Goal: Go to known website: Access a specific website the user already knows

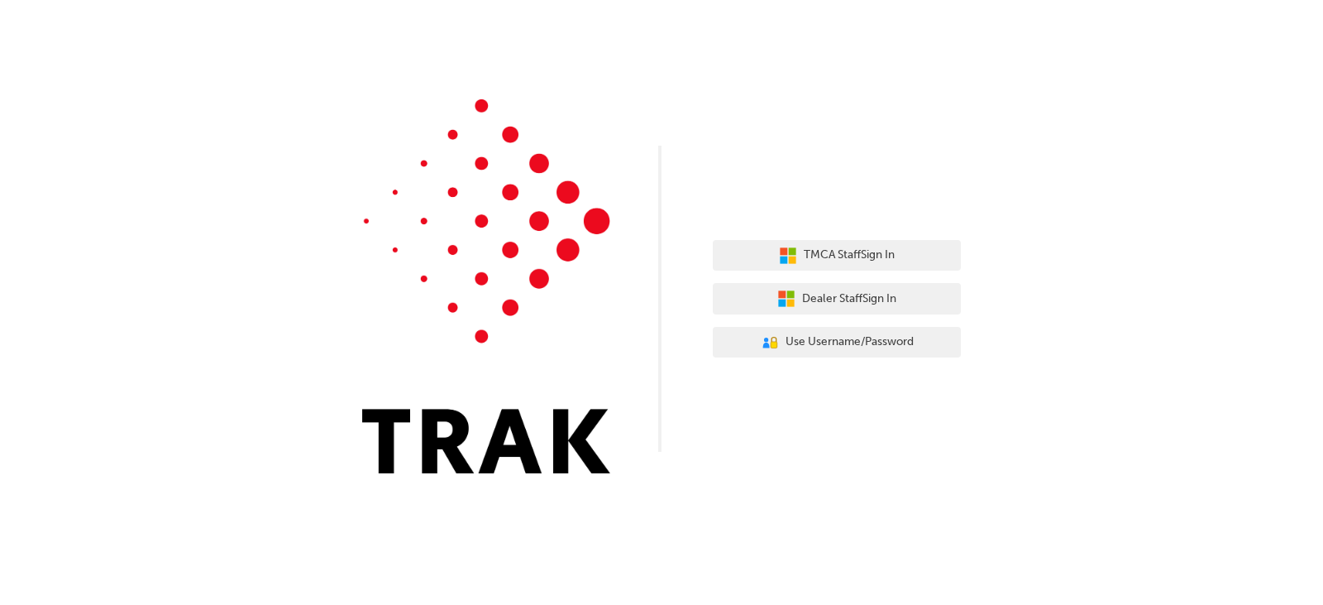
click at [990, 495] on div "TMCA Staff Sign In Dealer Staff Sign In User Authentication Icon - Blue Person,…" at bounding box center [661, 249] width 1323 height 498
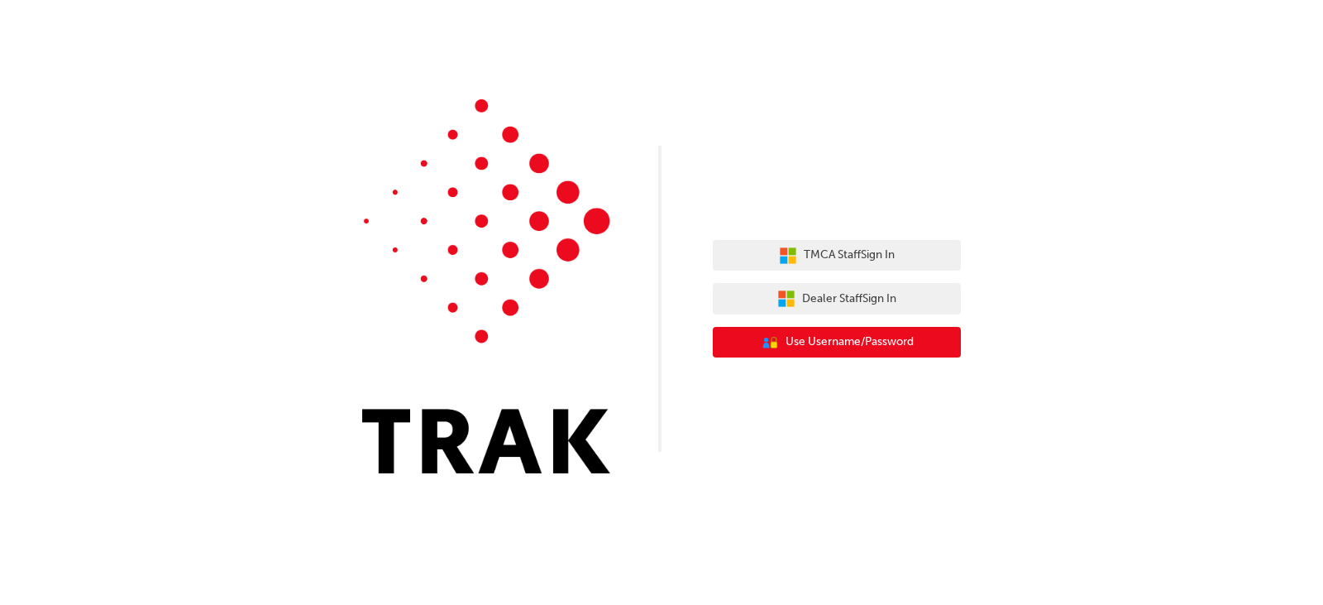
click at [854, 343] on span "Use Username/Password" at bounding box center [850, 341] width 128 height 19
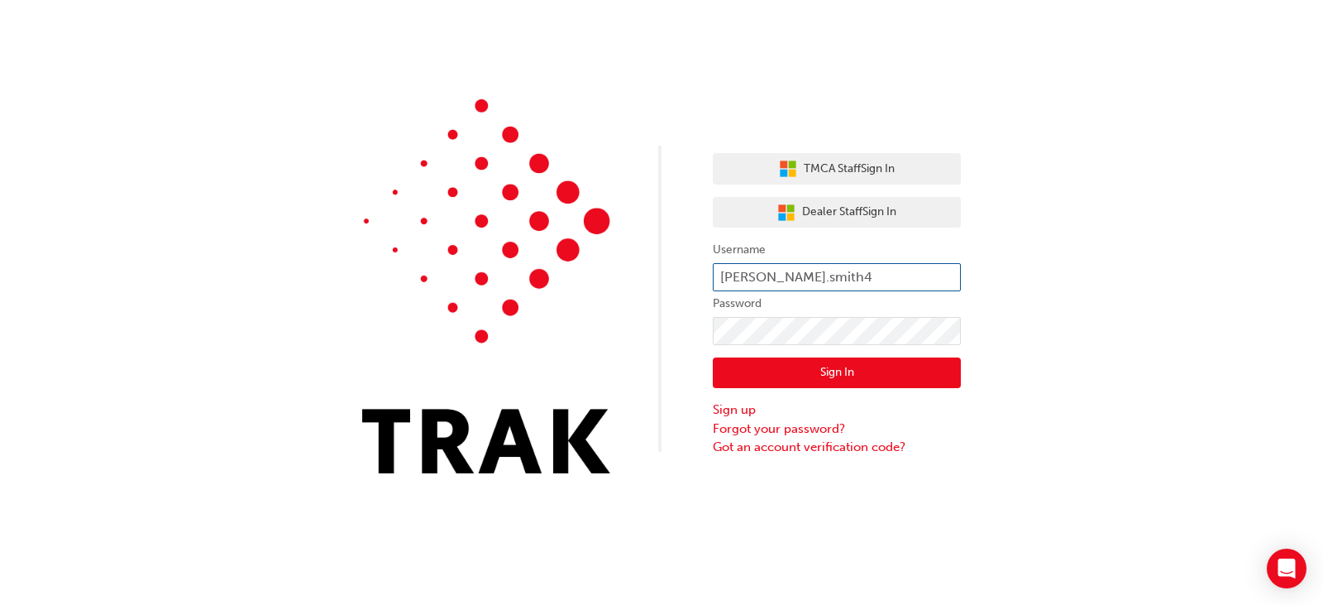
click at [879, 274] on input "[PERSON_NAME].smith4" at bounding box center [837, 277] width 248 height 28
